Goal: Task Accomplishment & Management: Use online tool/utility

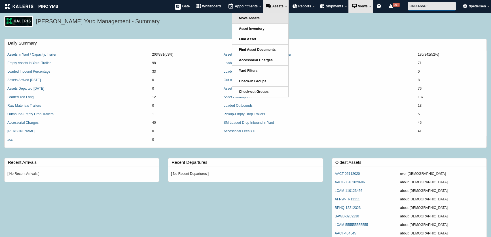
click at [261, 16] on link "Move Assets" at bounding box center [260, 18] width 56 height 10
click at [276, 6] on span "Assets" at bounding box center [277, 6] width 11 height 4
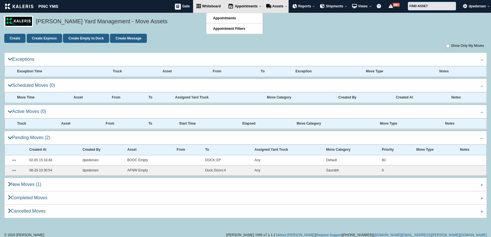
click at [208, 6] on span "Whiteboard" at bounding box center [211, 6] width 19 height 4
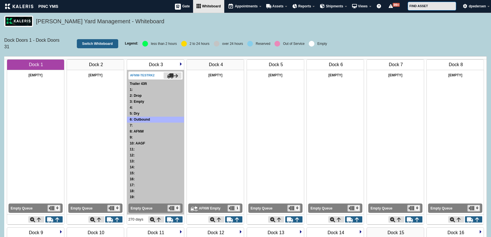
click at [180, 63] on img at bounding box center [180, 63] width 3 height 3
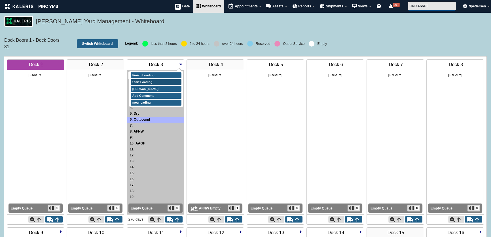
click at [147, 80] on link "Start Loading" at bounding box center [156, 82] width 51 height 6
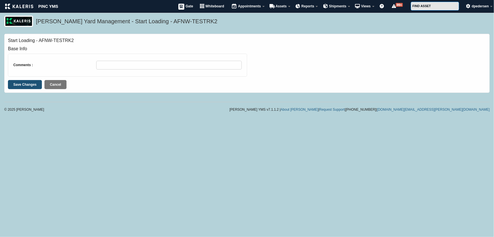
click at [25, 84] on input "Save Changes" at bounding box center [25, 84] width 34 height 9
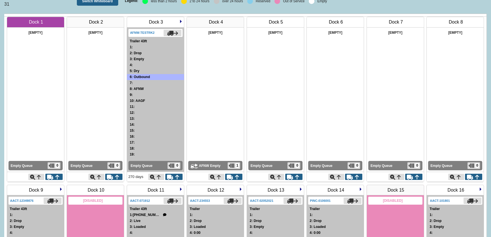
scroll to position [33, 0]
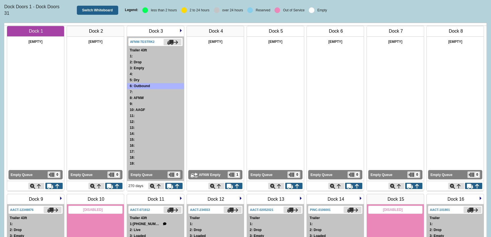
click at [179, 31] on img at bounding box center [180, 30] width 3 height 3
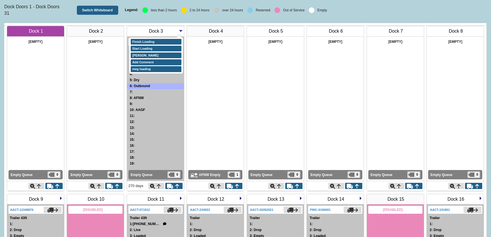
click at [181, 30] on img at bounding box center [180, 30] width 3 height 3
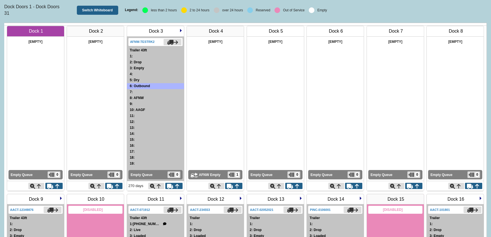
click at [181, 30] on img at bounding box center [180, 30] width 3 height 3
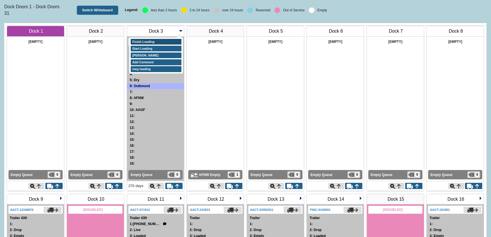
click at [153, 41] on link "Finish Loading" at bounding box center [156, 42] width 51 height 6
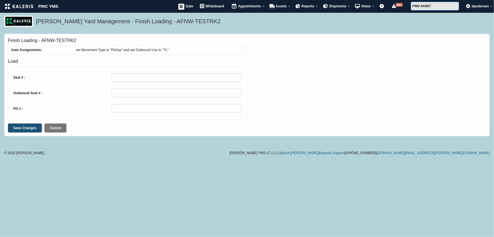
click at [31, 129] on input "Save Changes" at bounding box center [25, 127] width 34 height 9
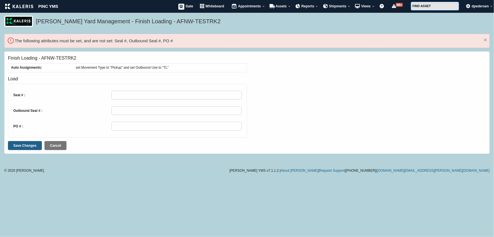
click at [255, 32] on div "[PERSON_NAME] Yard Management - Finish Loading - AFNW-TESTRK2" at bounding box center [247, 25] width 494 height 18
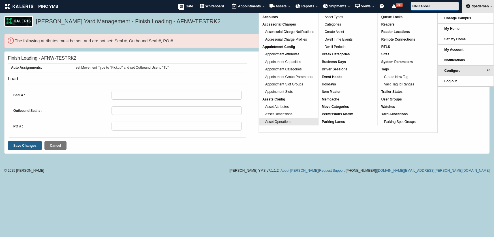
click at [291, 120] on span "Asset Operations" at bounding box center [278, 122] width 26 height 4
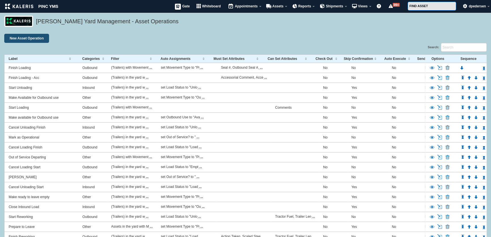
click at [25, 39] on link "New Asset Operation" at bounding box center [26, 38] width 45 height 9
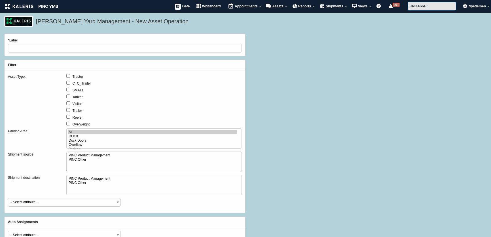
select select
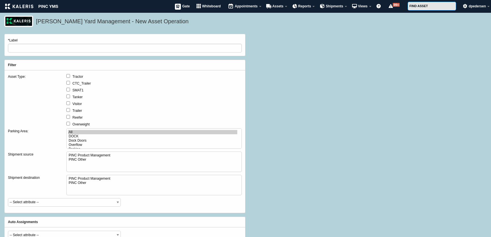
select select
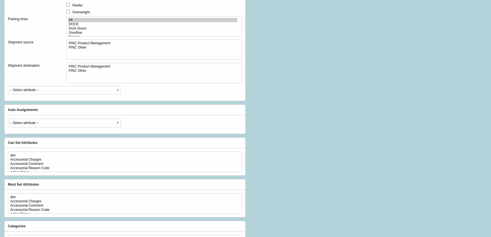
scroll to position [129, 0]
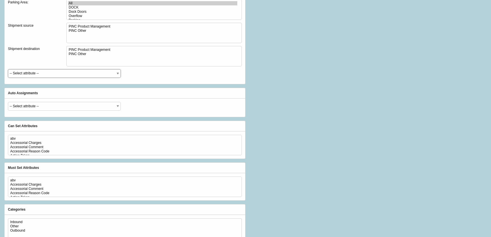
click at [47, 76] on select "-- Select attribute -- Accessorial Charges Accessorial Comment Accessorial Reas…" at bounding box center [64, 73] width 113 height 9
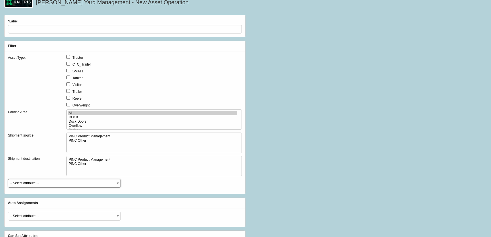
scroll to position [0, 0]
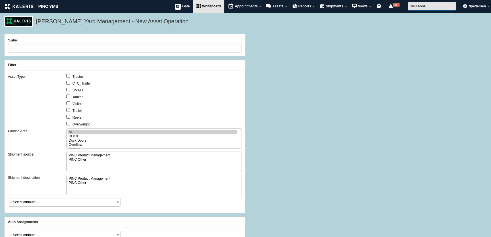
click at [205, 7] on span "Whiteboard" at bounding box center [211, 6] width 19 height 4
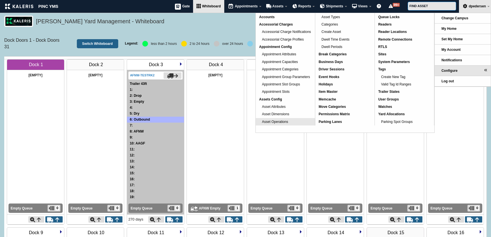
click at [286, 119] on link "Asset Operations" at bounding box center [285, 121] width 59 height 7
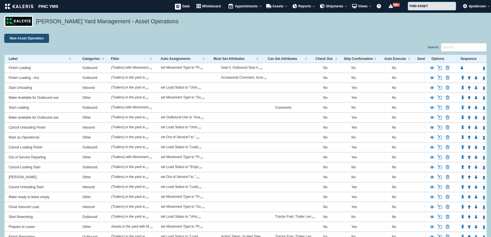
click at [24, 42] on link "New Asset Operation" at bounding box center [26, 38] width 45 height 9
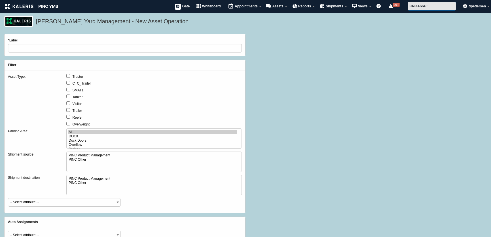
select select
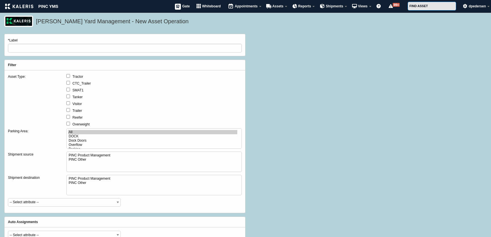
select select
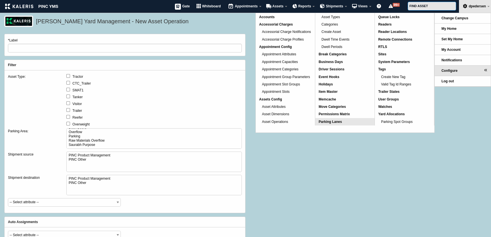
click at [341, 122] on span "Parking Lanes" at bounding box center [329, 122] width 23 height 4
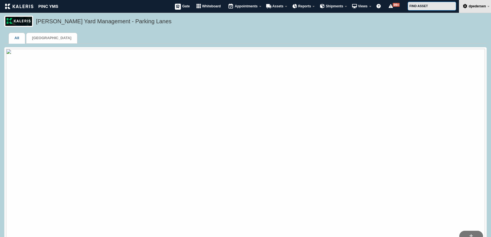
select select "50"
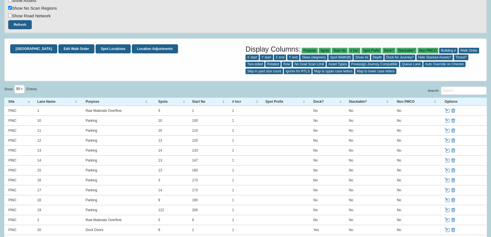
scroll to position [335, 0]
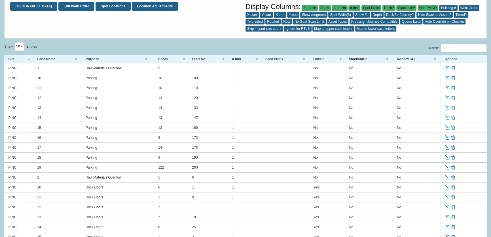
click at [446, 68] on link "Edit" at bounding box center [447, 67] width 6 height 5
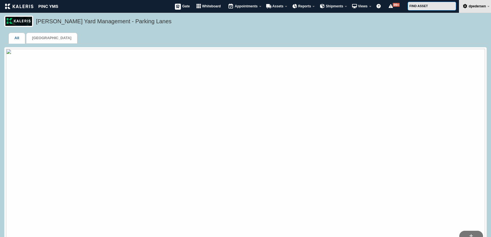
select select "50"
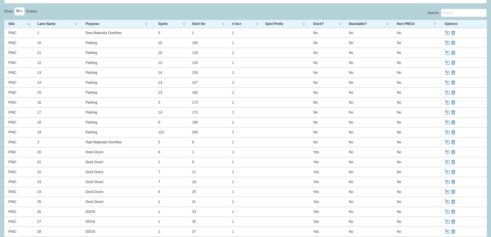
scroll to position [420, 0]
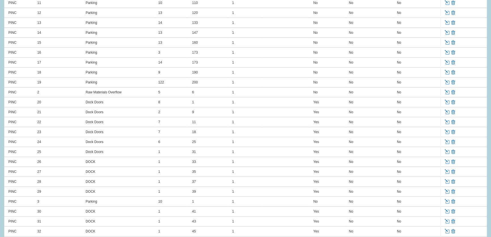
click at [446, 102] on link "Edit" at bounding box center [447, 101] width 6 height 5
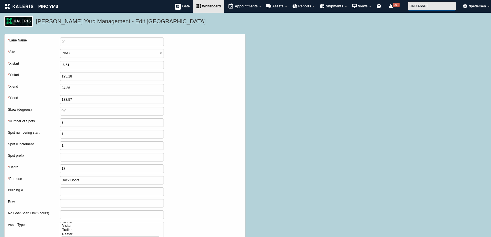
click at [212, 9] on link "Whiteboard" at bounding box center [208, 6] width 31 height 13
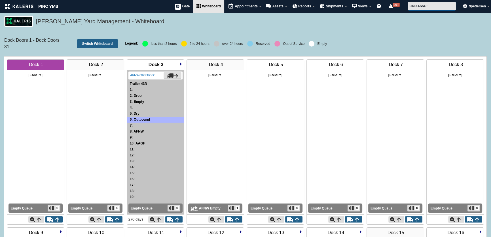
click at [153, 64] on a=Dock%20Doors&wb_settings=1&wb_settings=31&wb_settings=20&wb_settings=25&wb_settings=true&wb_settings=20-3"] "Dock 3" at bounding box center [155, 64] width 15 height 5
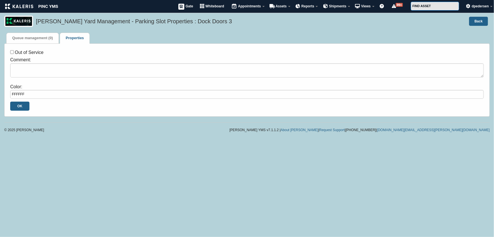
click at [78, 38] on link "Properties" at bounding box center [75, 38] width 18 height 4
click at [41, 39] on link "Queue management (0)" at bounding box center [32, 38] width 41 height 4
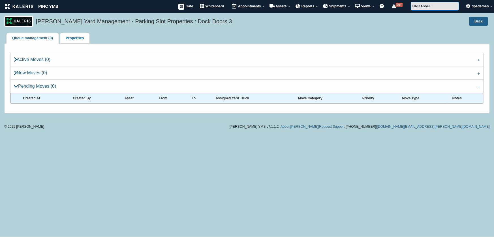
click at [77, 40] on link "Properties" at bounding box center [75, 38] width 18 height 4
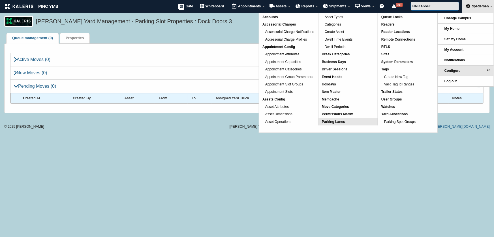
click at [346, 121] on link "Parking Lanes" at bounding box center [348, 121] width 59 height 7
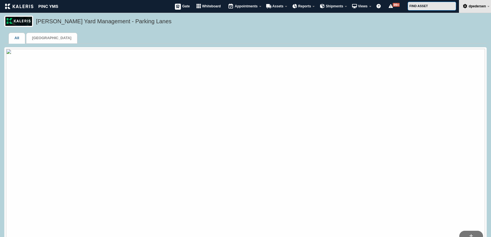
select select "50"
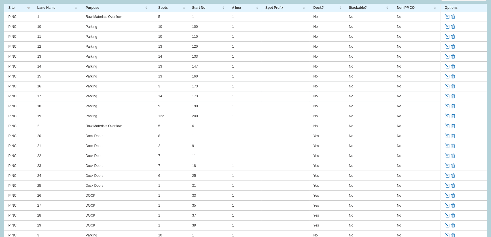
scroll to position [386, 0]
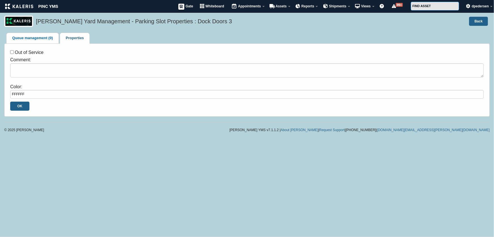
click at [38, 36] on link "Queue management (0)" at bounding box center [32, 38] width 41 height 4
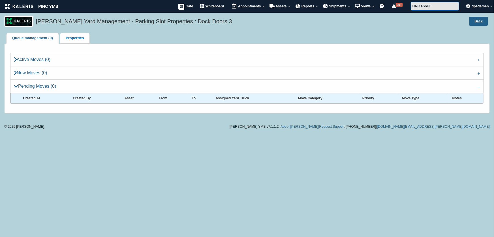
click at [80, 39] on link "Properties" at bounding box center [75, 38] width 18 height 4
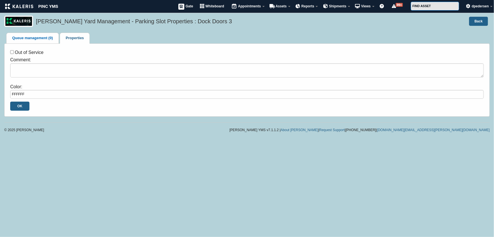
click at [37, 37] on link "Queue management (0)" at bounding box center [32, 38] width 41 height 4
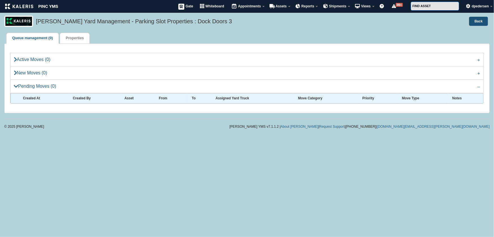
click at [482, 24] on link "Back" at bounding box center [478, 21] width 19 height 9
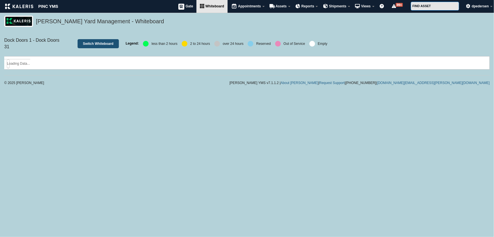
click at [97, 42] on link "Switch Whiteboard" at bounding box center [98, 43] width 41 height 9
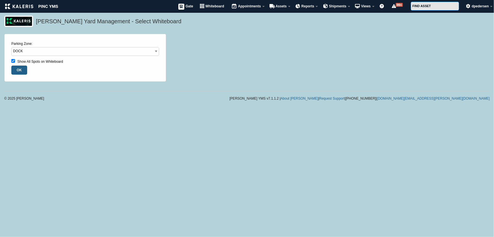
click at [95, 41] on label "Parking Zone: DOCK Dock Doors Overflow Parking Raw Materials Overflow Saurabh P…" at bounding box center [85, 50] width 148 height 18
click at [95, 47] on select "DOCK Dock Doors Overflow Parking Raw Materials Overflow Saurabh Purpose" at bounding box center [85, 51] width 148 height 9
click at [95, 50] on select "DOCK Dock Doors Overflow Parking Raw Materials Overflow Saurabh Purpose" at bounding box center [85, 51] width 148 height 9
select select "Raw Materials Overflow"
click at [11, 47] on select "DOCK Dock Doors Overflow Parking Raw Materials Overflow Saurabh Purpose" at bounding box center [85, 51] width 148 height 9
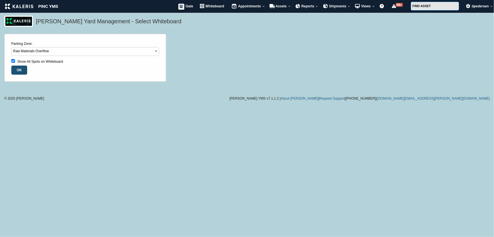
click at [15, 70] on input "OK" at bounding box center [19, 69] width 16 height 9
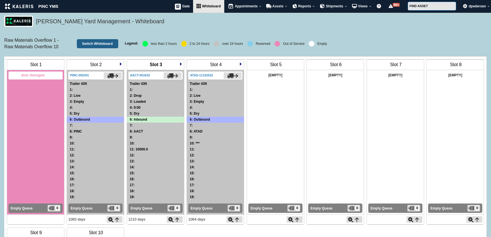
click at [158, 67] on a=Raw%20Materials%20Overflow&wb_settings=1&wb_settings=10&wb_settings=1&wb_settings=2&wb_settings=false&wb_settings=1-3"] "Slot 3" at bounding box center [155, 64] width 13 height 5
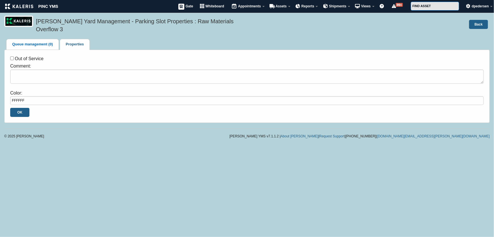
click at [32, 42] on link "Queue management (0)" at bounding box center [32, 44] width 41 height 4
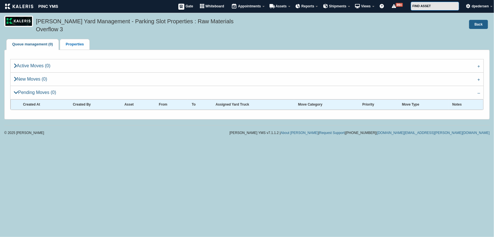
click at [74, 42] on link "Properties" at bounding box center [75, 44] width 18 height 4
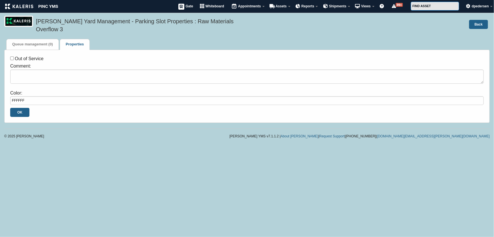
click at [204, 39] on dl "Queue management (0) Properties" at bounding box center [246, 44] width 487 height 11
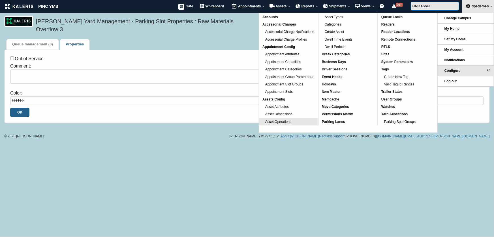
click at [292, 120] on link "Asset Operations" at bounding box center [288, 121] width 59 height 7
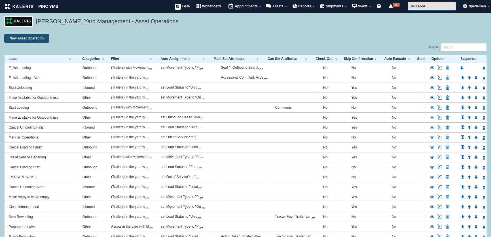
click at [22, 41] on link "New Asset Operation" at bounding box center [26, 38] width 45 height 9
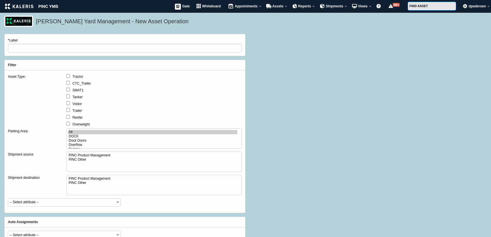
select select
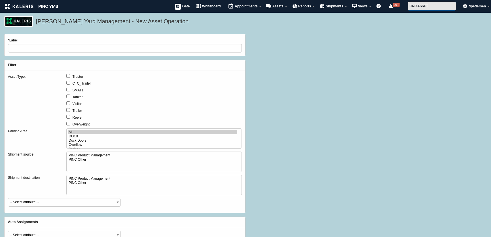
select select
